Goal: Information Seeking & Learning: Learn about a topic

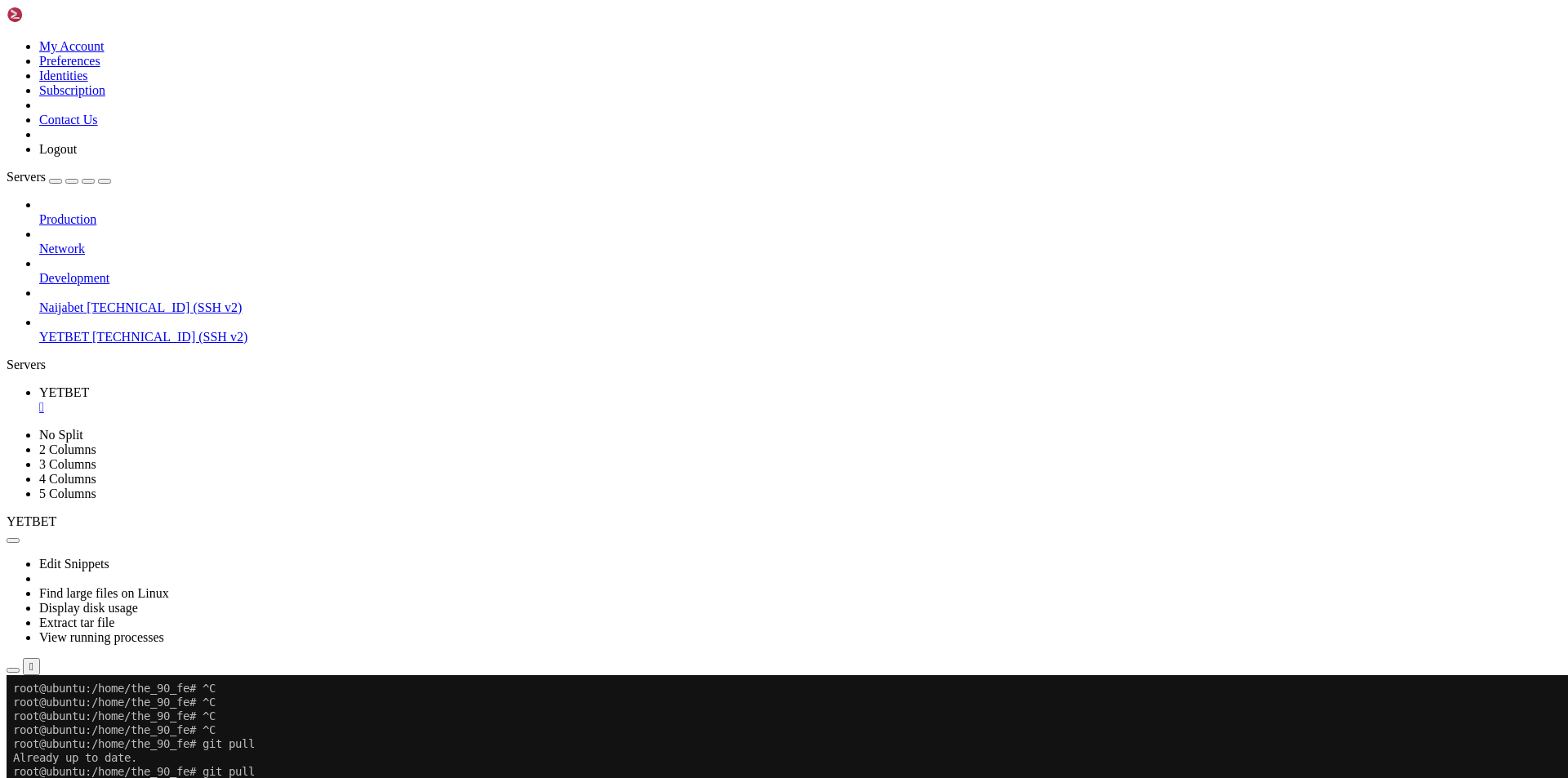
scroll to position [4776, 0]
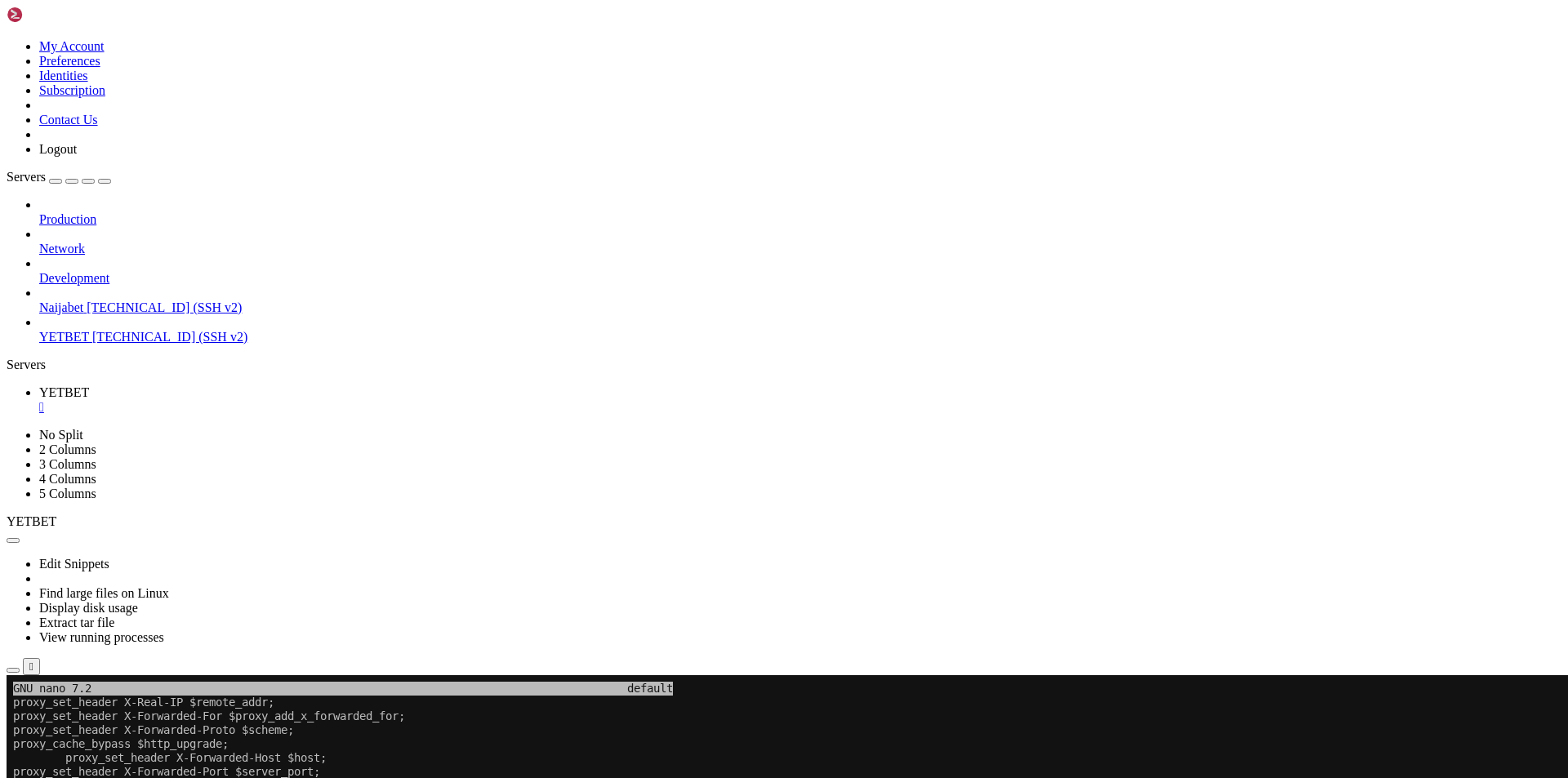
drag, startPoint x: 68, startPoint y: 987, endPoint x: 22, endPoint y: 810, distance: 182.9
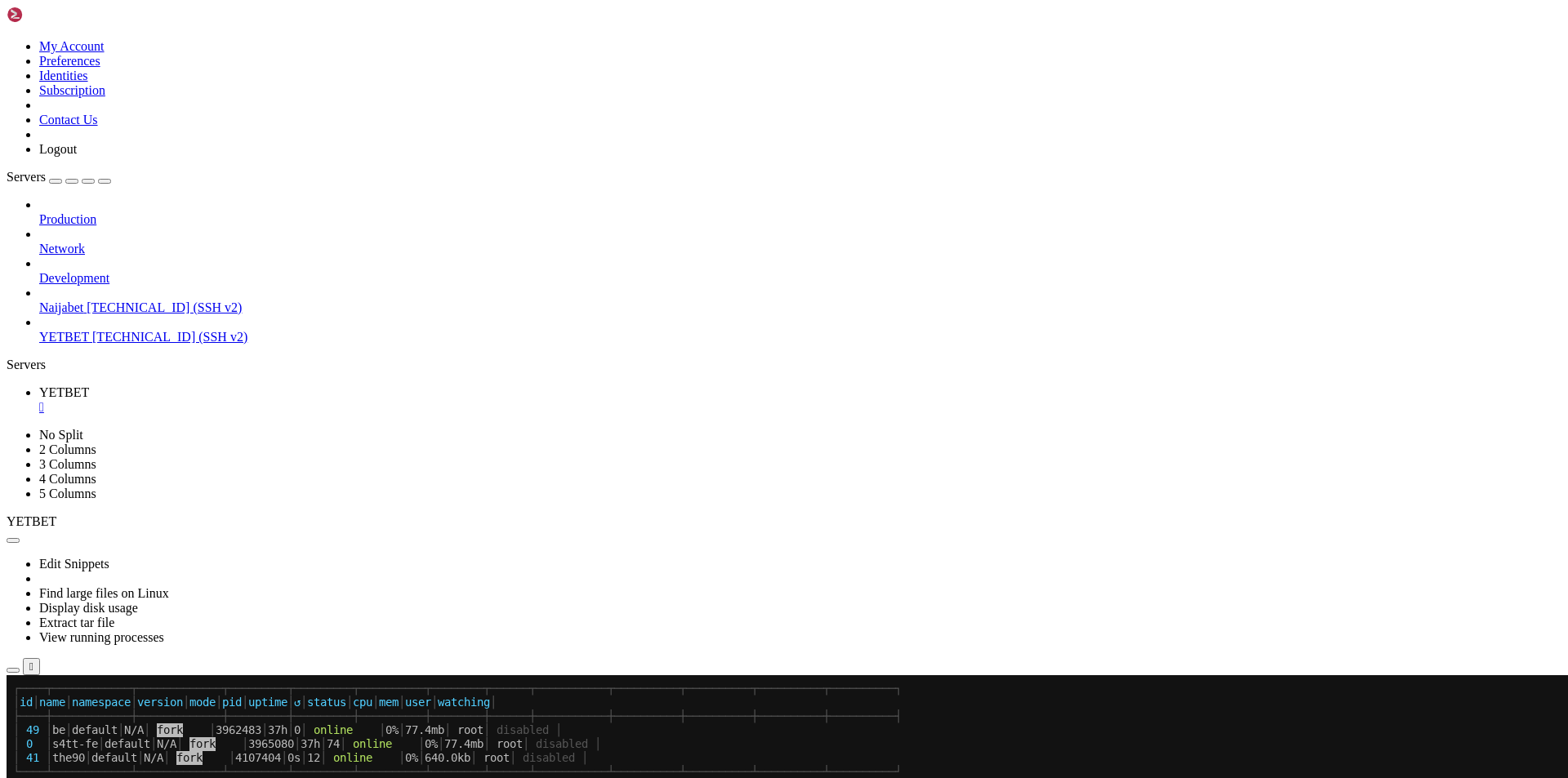
scroll to position [5248, 0]
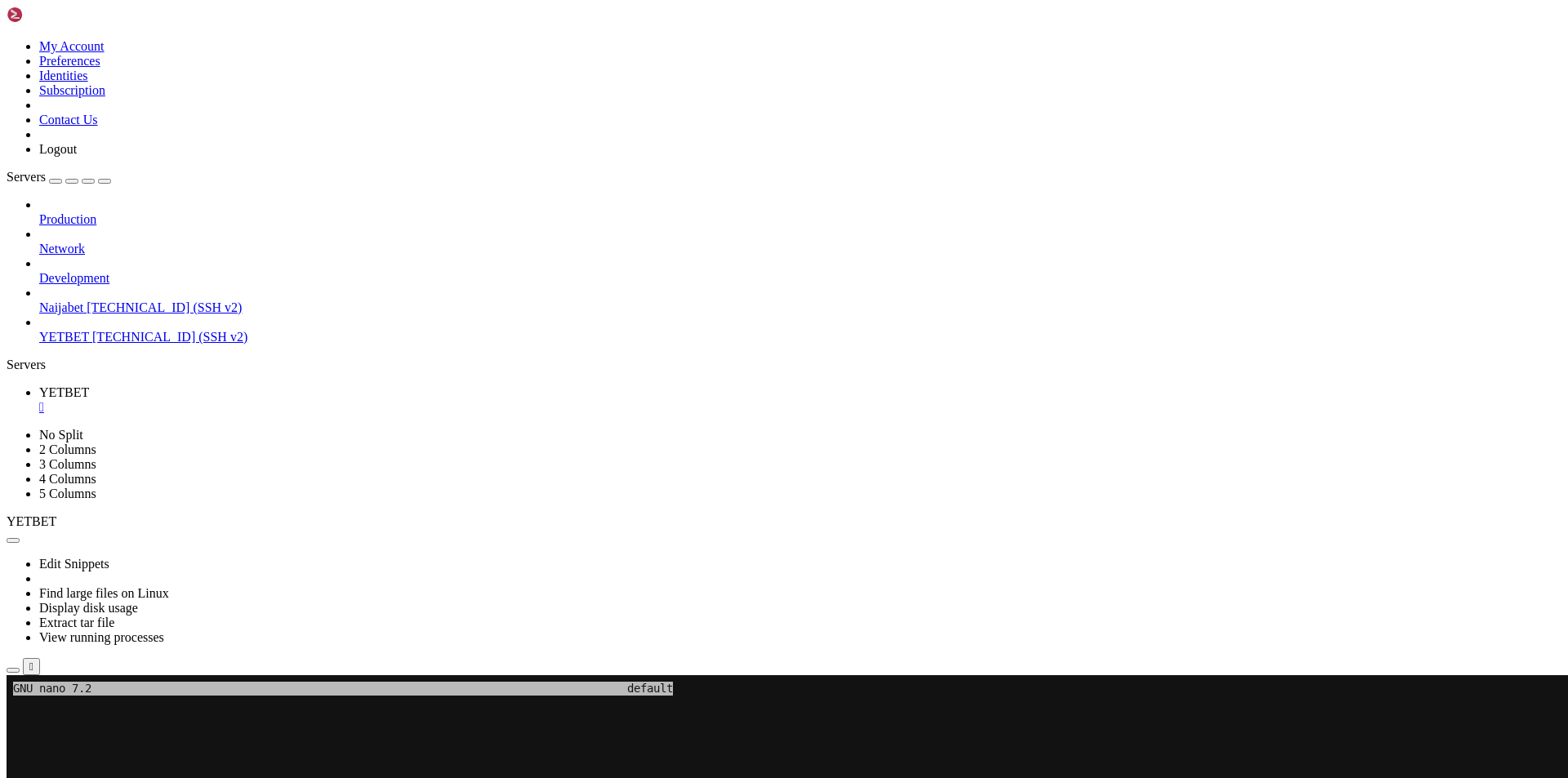
scroll to position [5262, 0]
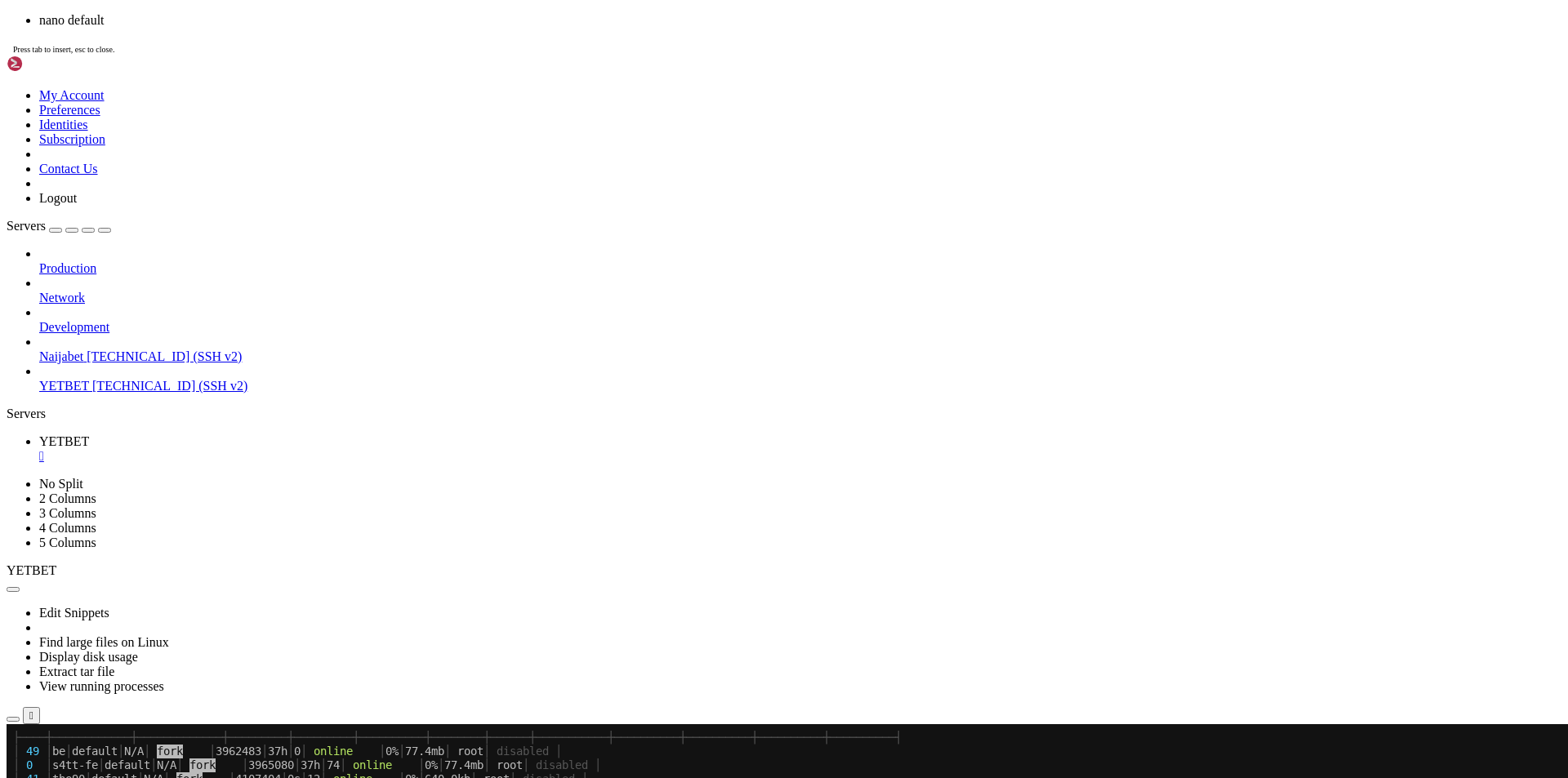
scroll to position [5275, 0]
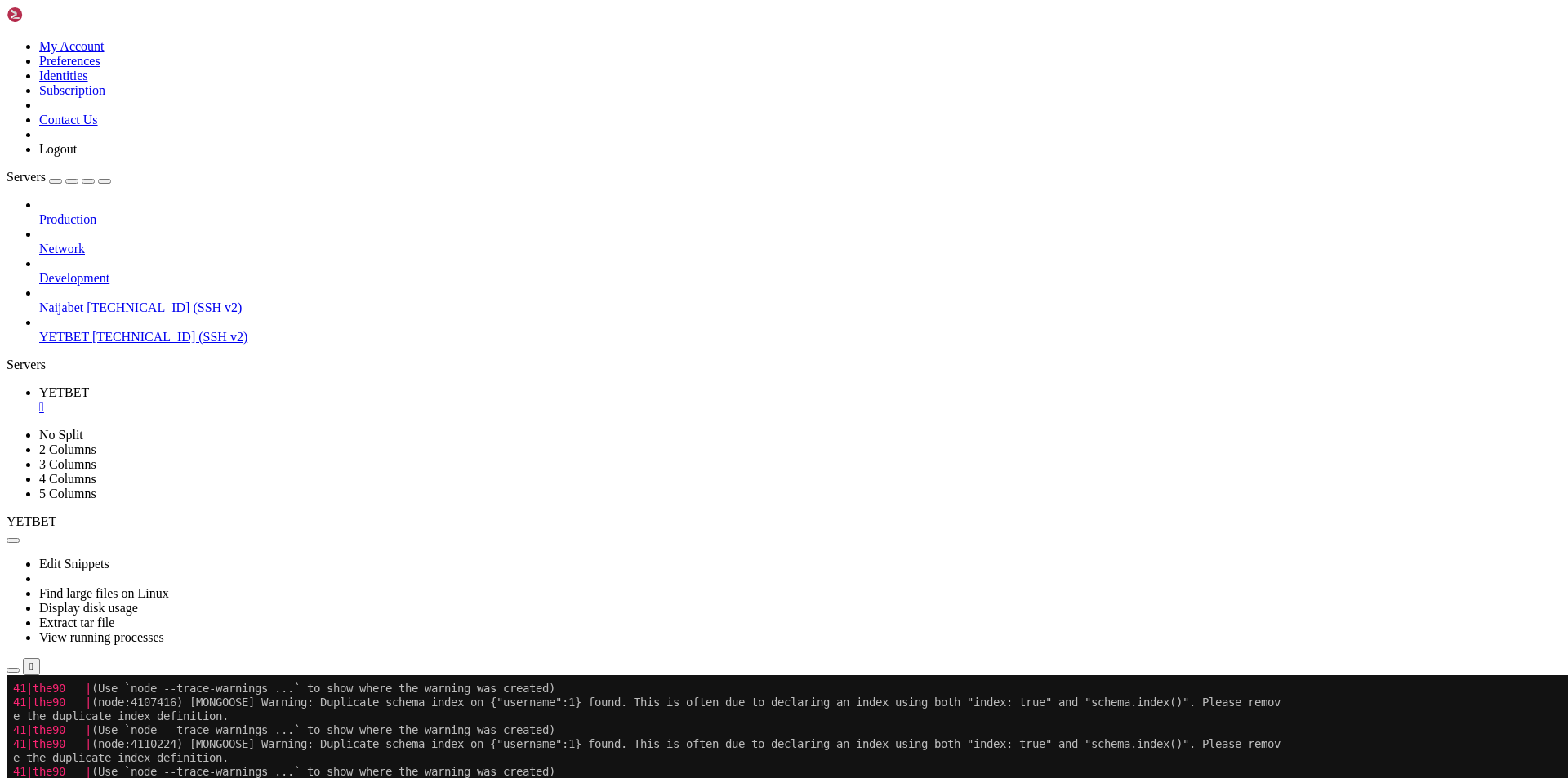
scroll to position [7177, 0]
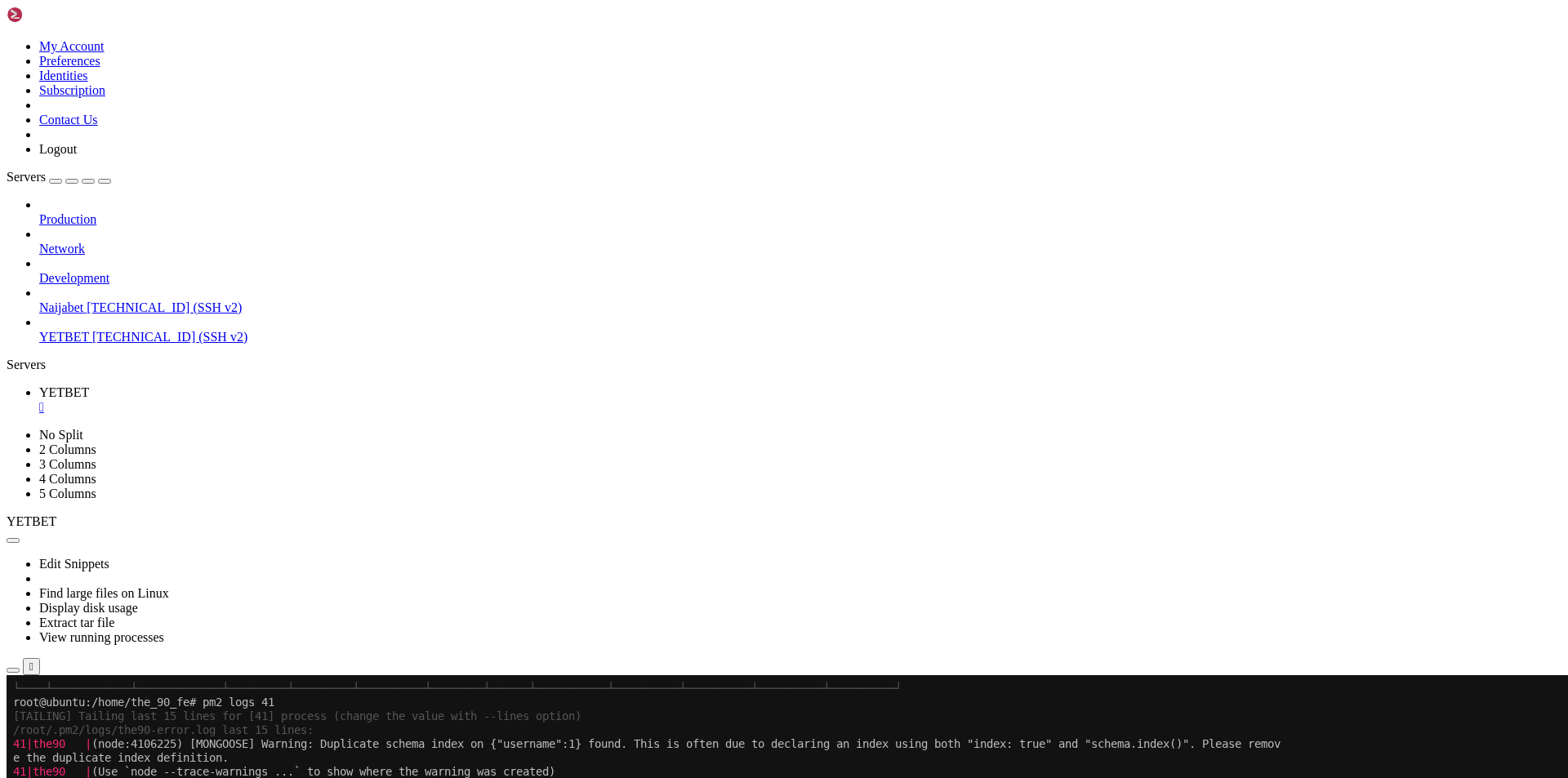
scroll to position [8261, 0]
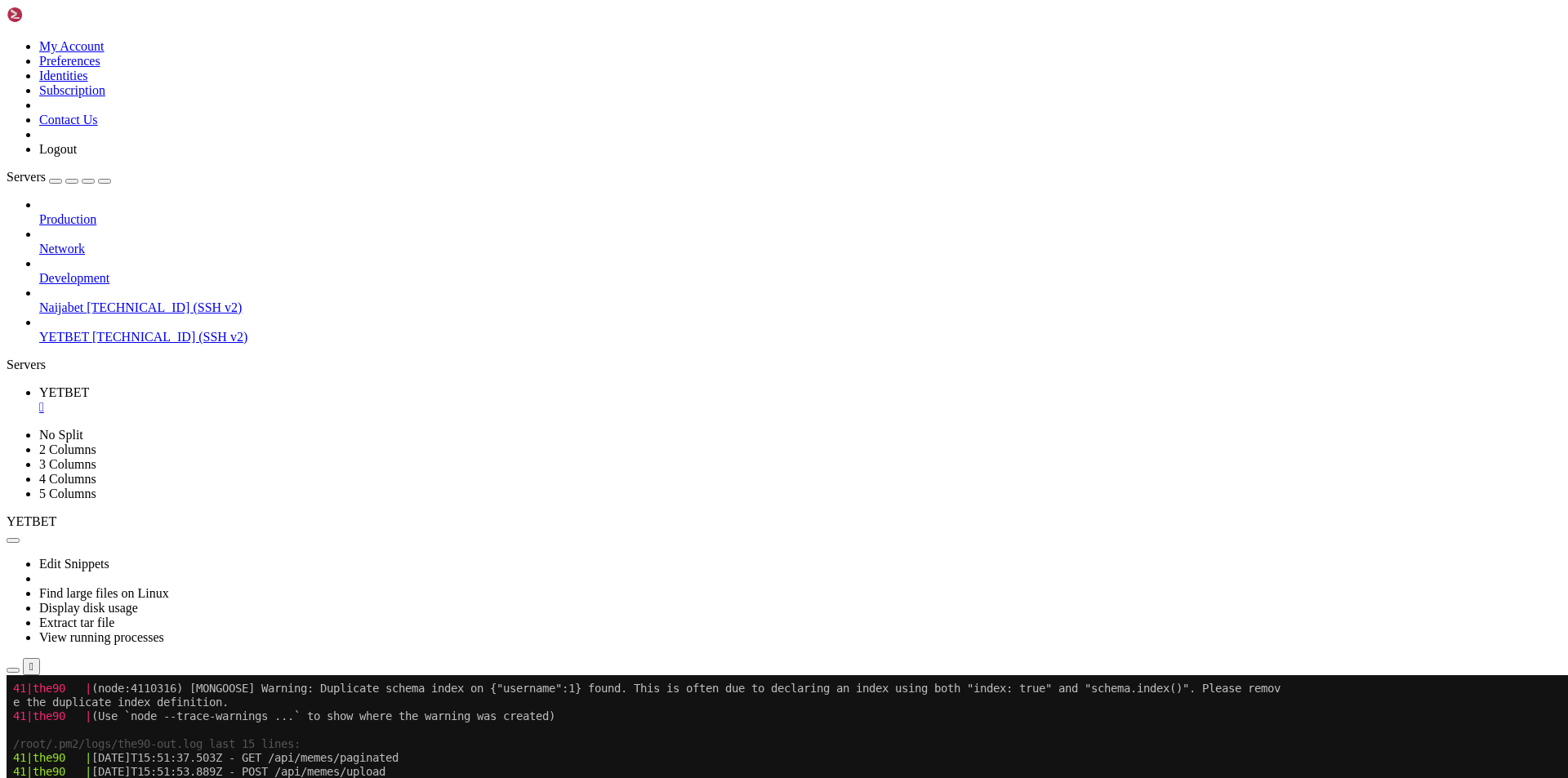
scroll to position [8441, 0]
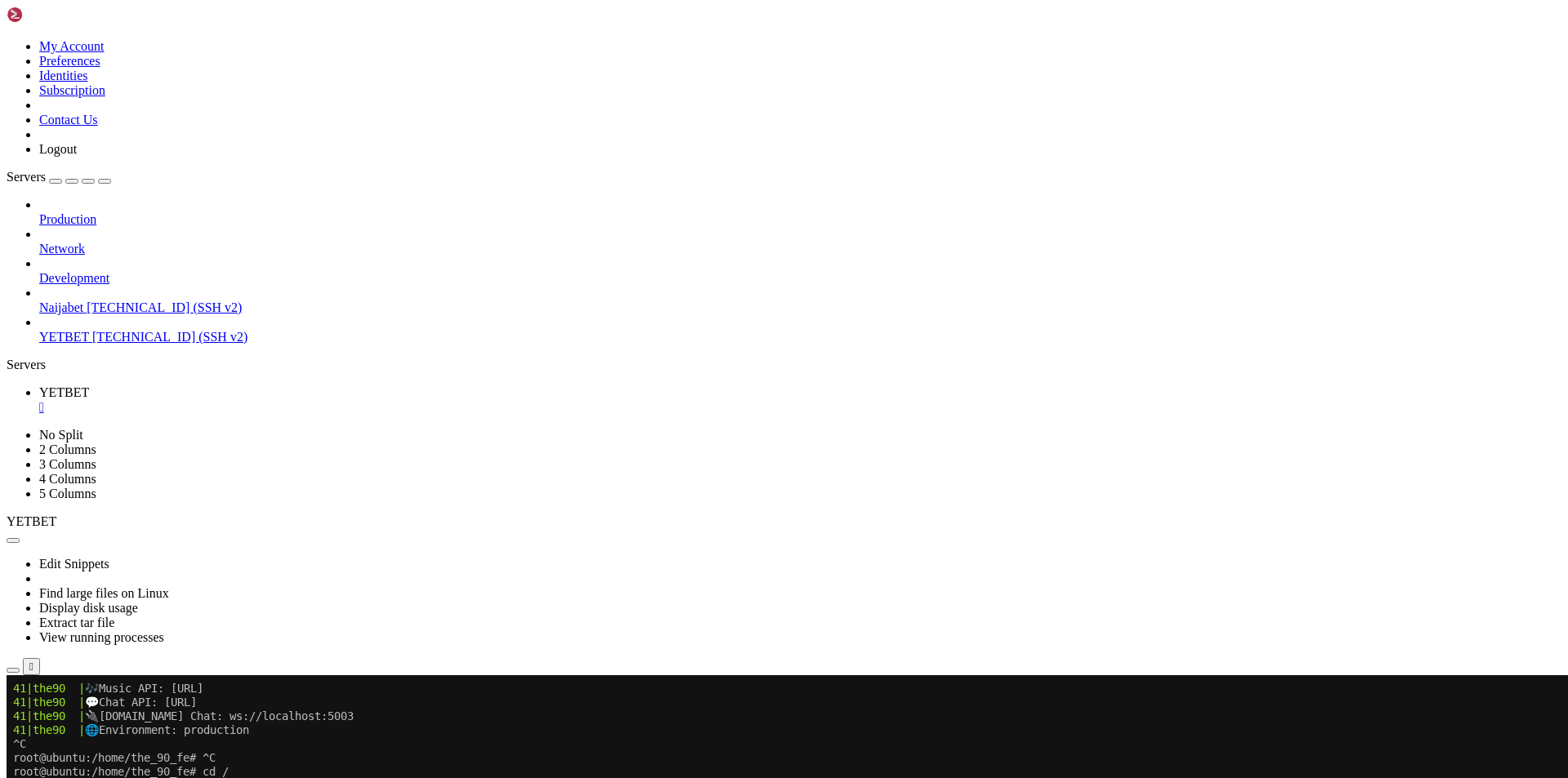
scroll to position [8941, 0]
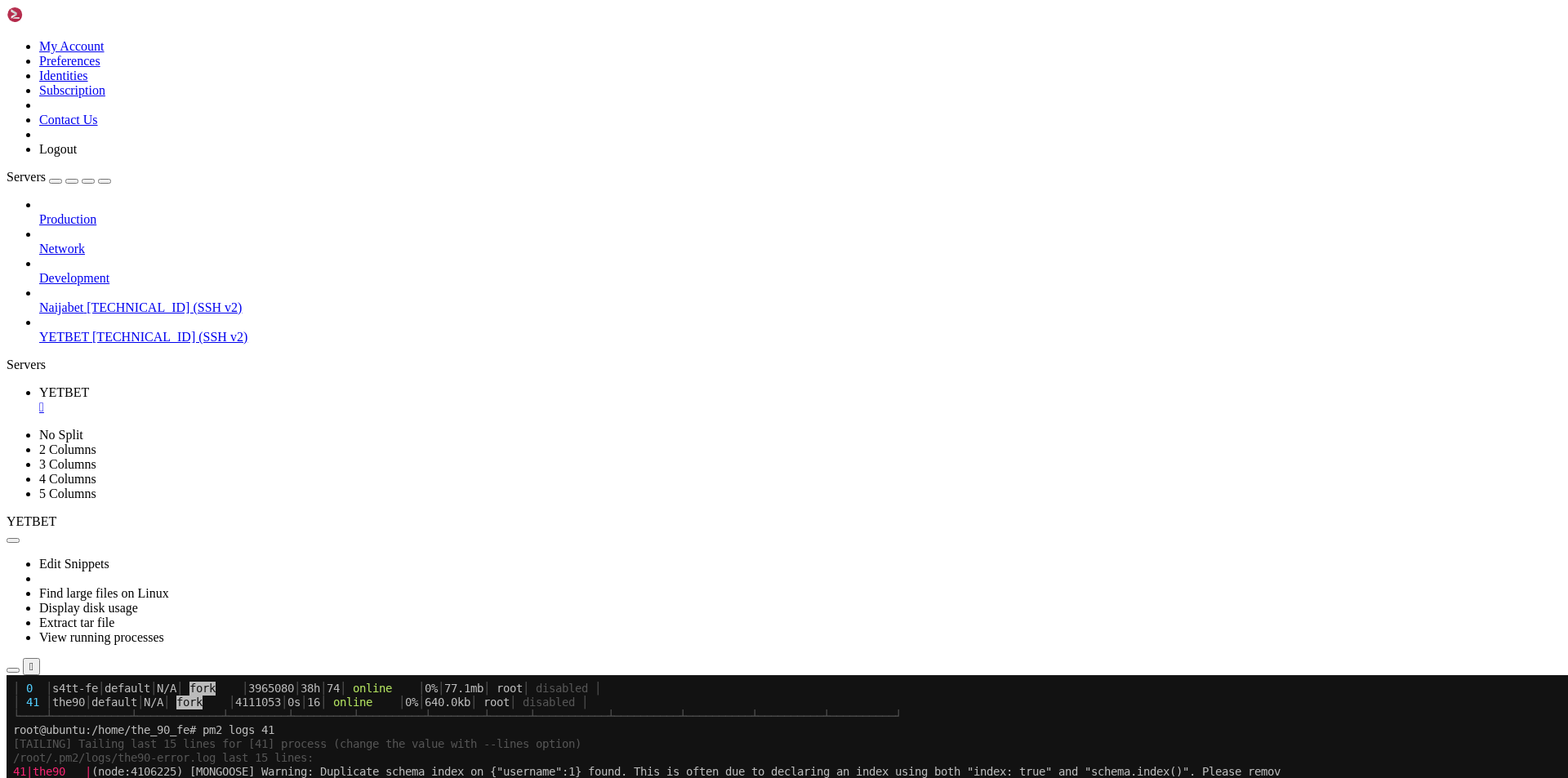
scroll to position [9551, 0]
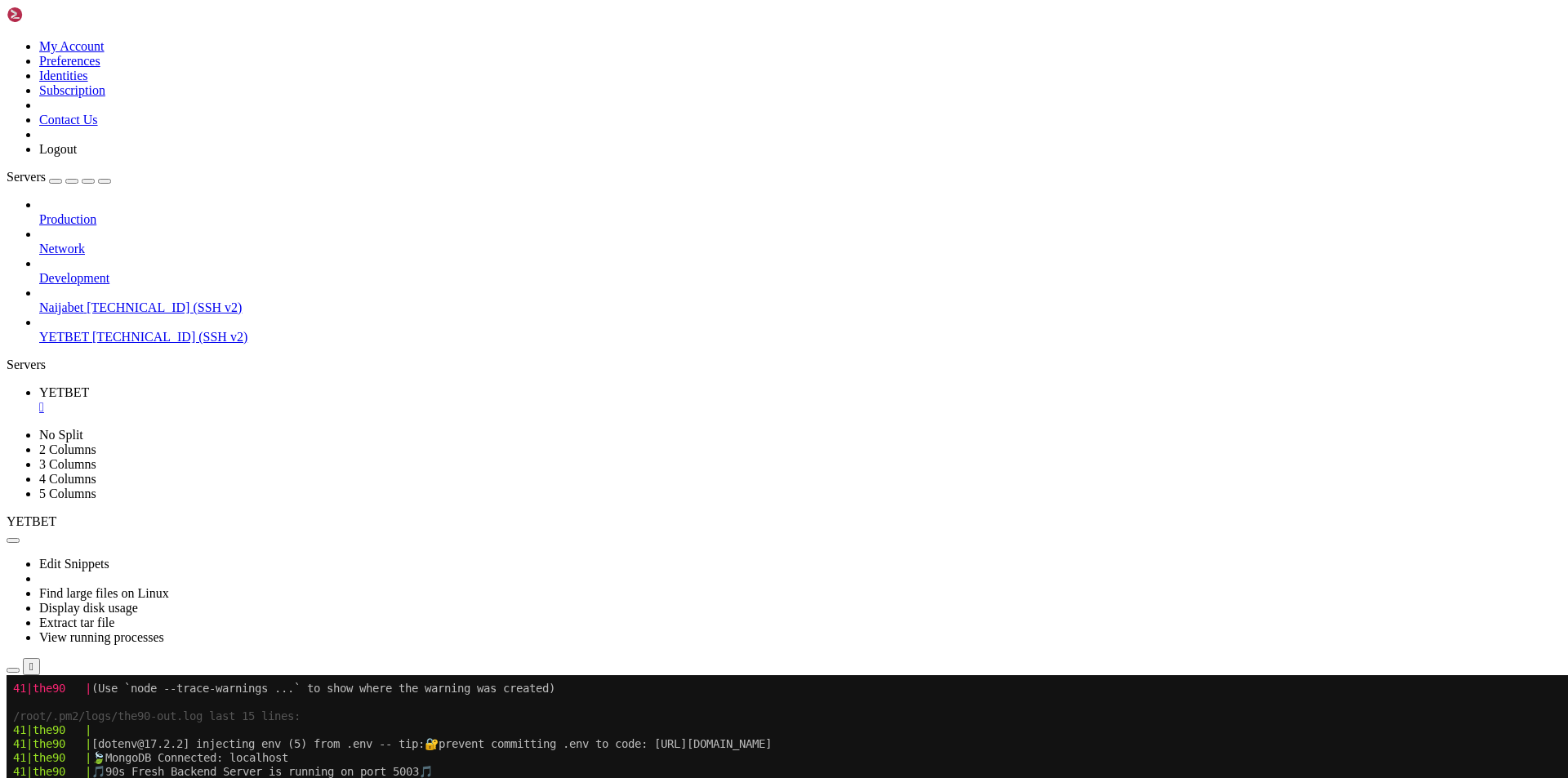
scroll to position [9982, 0]
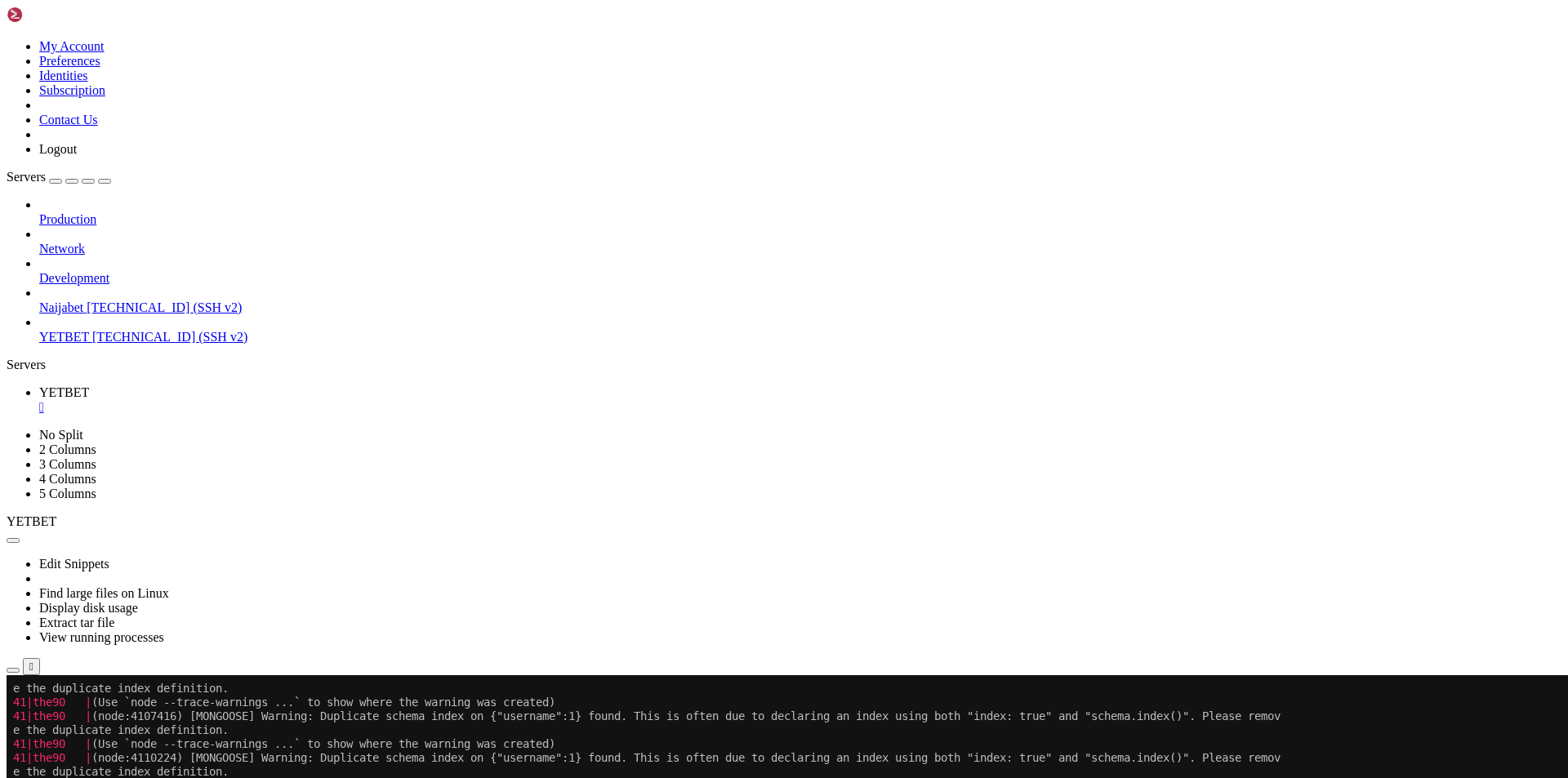
scroll to position [9329, 0]
